Goal: Register for event/course

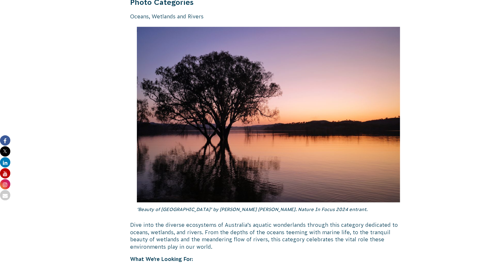
scroll to position [1146, 0]
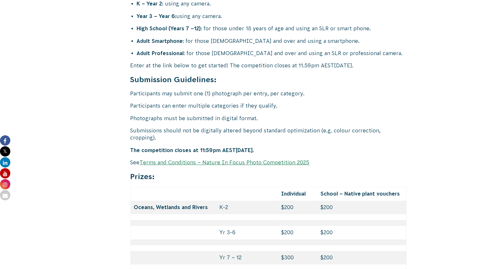
scroll to position [2627, 0]
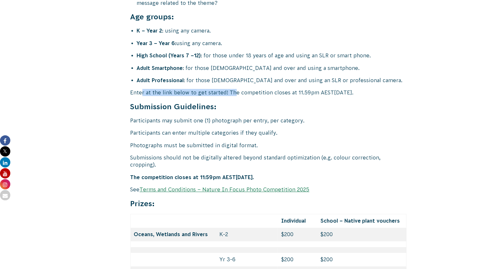
drag, startPoint x: 142, startPoint y: 70, endPoint x: 234, endPoint y: 67, distance: 92.5
click at [234, 89] on p "Enter at the link below to get started! The competition closes at 11.59pm AEST,…" at bounding box center [268, 92] width 276 height 7
drag, startPoint x: 176, startPoint y: 69, endPoint x: 305, endPoint y: 65, distance: 128.8
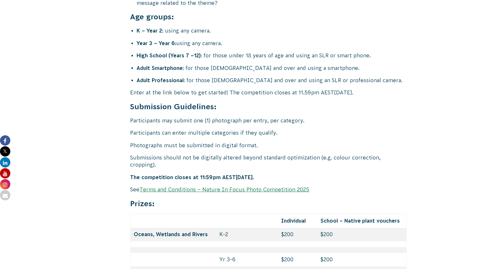
click at [214, 117] on p "Participants may submit one (1) photograph per entry, per category." at bounding box center [268, 120] width 276 height 7
click at [367, 129] on p "Participants can enter multiple categories if they qualify." at bounding box center [268, 132] width 276 height 7
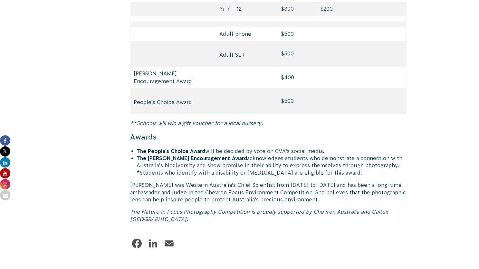
scroll to position [3168, 0]
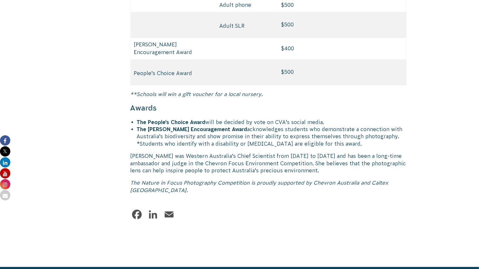
click at [174, 119] on strong "The People’s Choice Award" at bounding box center [171, 122] width 69 height 6
click at [196, 126] on strong "The Lyn Beazley Encouragement Award" at bounding box center [192, 129] width 110 height 6
click at [250, 152] on p "Lyn was Western Australia’s Chief Scientist from 2006 to 2013 and has been a lo…" at bounding box center [268, 163] width 276 height 22
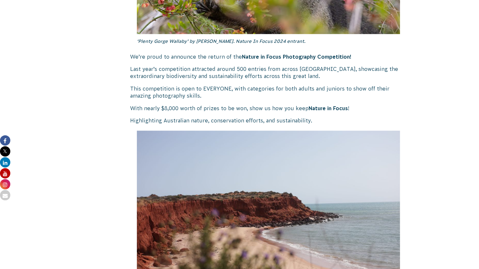
scroll to position [0, 0]
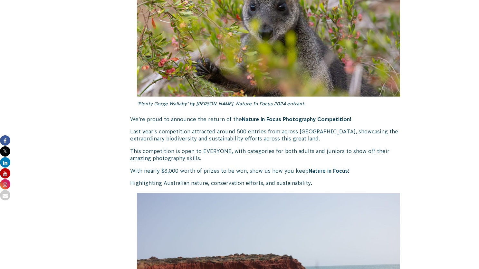
scroll to position [360, 0]
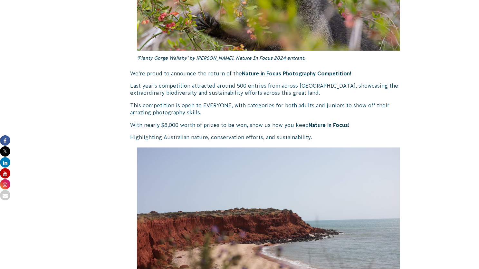
click at [271, 76] on strong "Nature in Focus Photography Competition!" at bounding box center [296, 73] width 109 height 6
drag, startPoint x: 240, startPoint y: 72, endPoint x: 345, endPoint y: 71, distance: 104.9
click at [345, 71] on strong "Nature in Focus Photography Competition!" at bounding box center [296, 73] width 109 height 6
click at [236, 72] on p "We’re proud to announce the return of the Nature in Focus Photography Competiti…" at bounding box center [268, 73] width 276 height 7
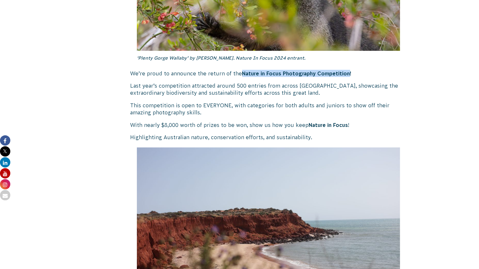
drag, startPoint x: 240, startPoint y: 73, endPoint x: 347, endPoint y: 73, distance: 106.9
click at [347, 73] on strong "Nature in Focus Photography Competition!" at bounding box center [296, 73] width 109 height 6
drag, startPoint x: 329, startPoint y: 73, endPoint x: 306, endPoint y: 76, distance: 23.0
click at [306, 76] on strong "Nature in Focus Photography Competition!" at bounding box center [296, 73] width 109 height 6
click at [254, 72] on strong "Nature in Focus Photography Competition!" at bounding box center [296, 73] width 109 height 6
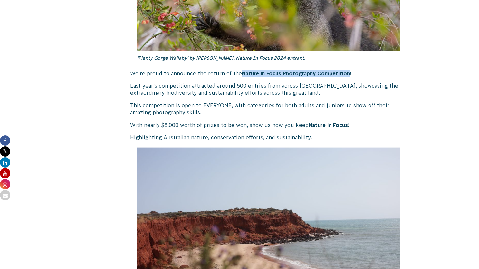
drag, startPoint x: 242, startPoint y: 73, endPoint x: 348, endPoint y: 73, distance: 105.9
click at [348, 73] on strong "Nature in Focus Photography Competition!" at bounding box center [296, 73] width 109 height 6
copy strong "Nature in Focus Photography Competition"
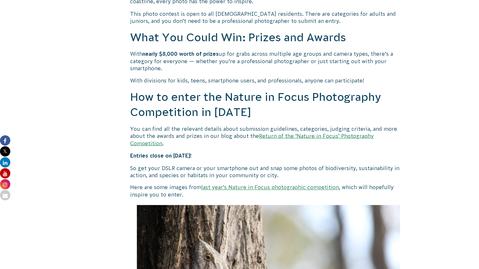
scroll to position [569, 0]
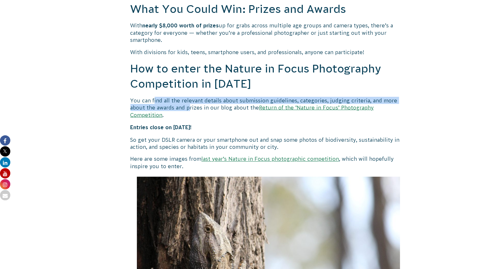
drag, startPoint x: 154, startPoint y: 100, endPoint x: 191, endPoint y: 109, distance: 37.7
click at [191, 109] on p "You can find all the relevant details about submission guidelines, categories, …" at bounding box center [268, 108] width 276 height 22
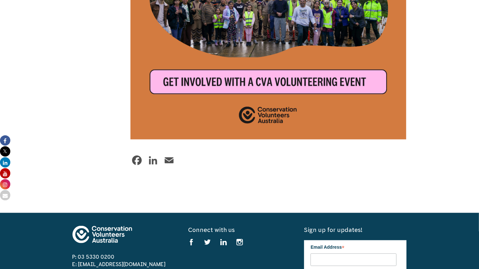
scroll to position [1882, 0]
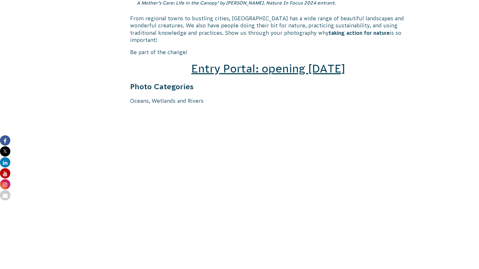
scroll to position [991, 0]
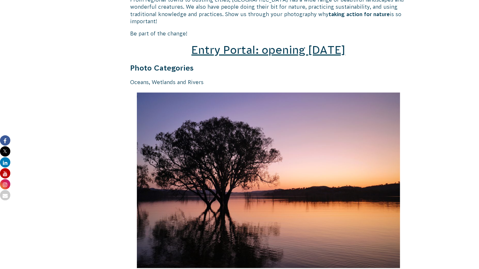
click at [221, 44] on span "Entry Portal: opening July 4" at bounding box center [268, 50] width 154 height 12
